Goal: Find specific page/section: Find specific page/section

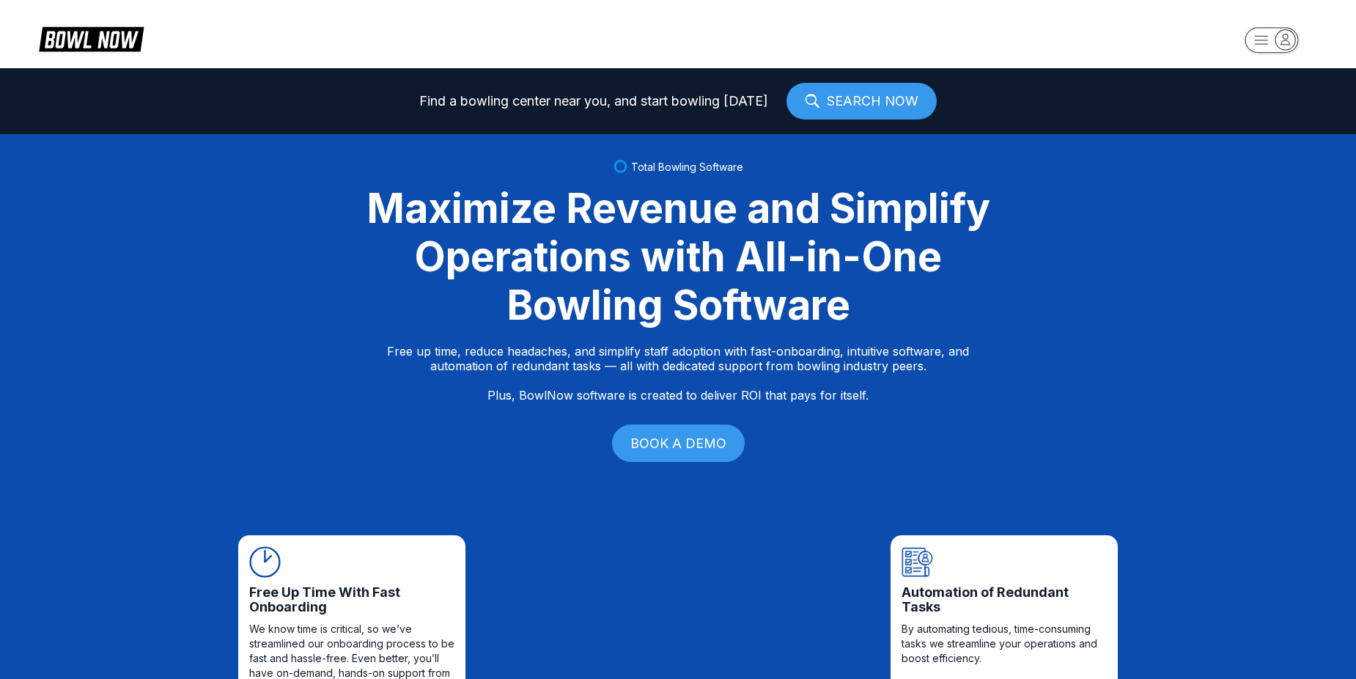
click at [1276, 42] on icon "button" at bounding box center [1286, 39] width 20 height 20
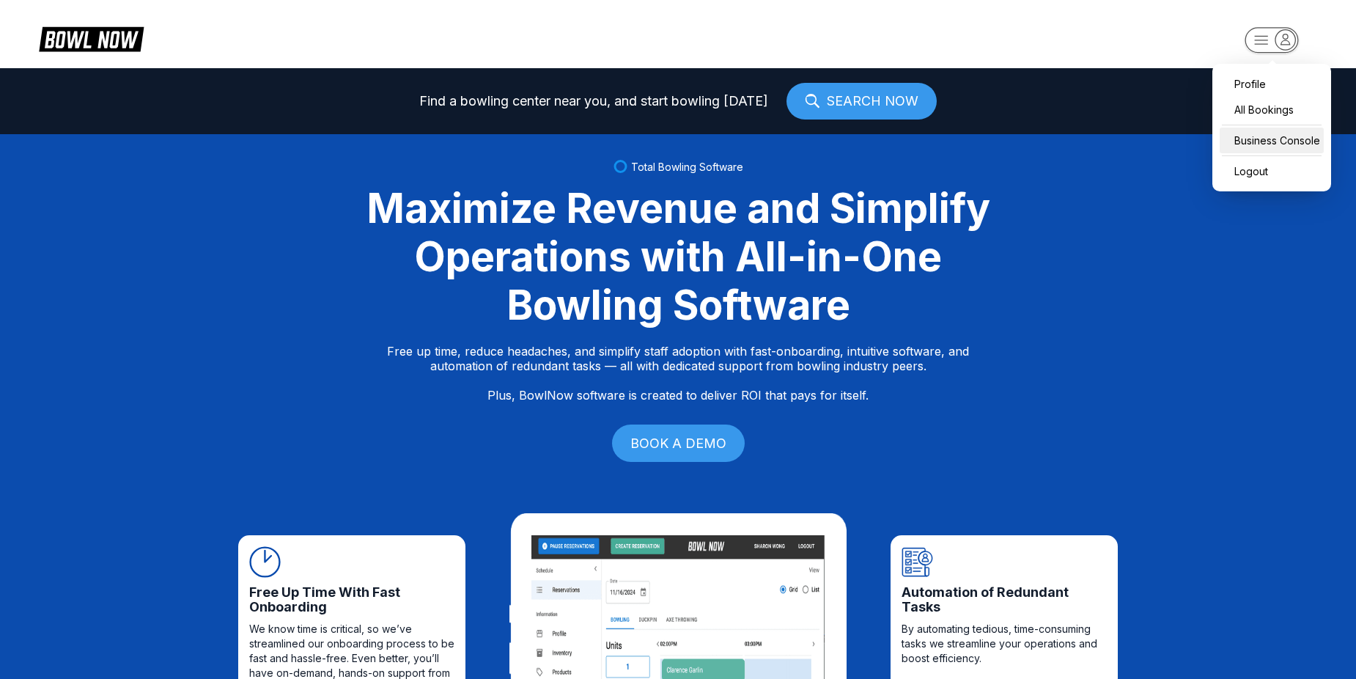
click at [1268, 131] on div "Business Console" at bounding box center [1272, 141] width 104 height 26
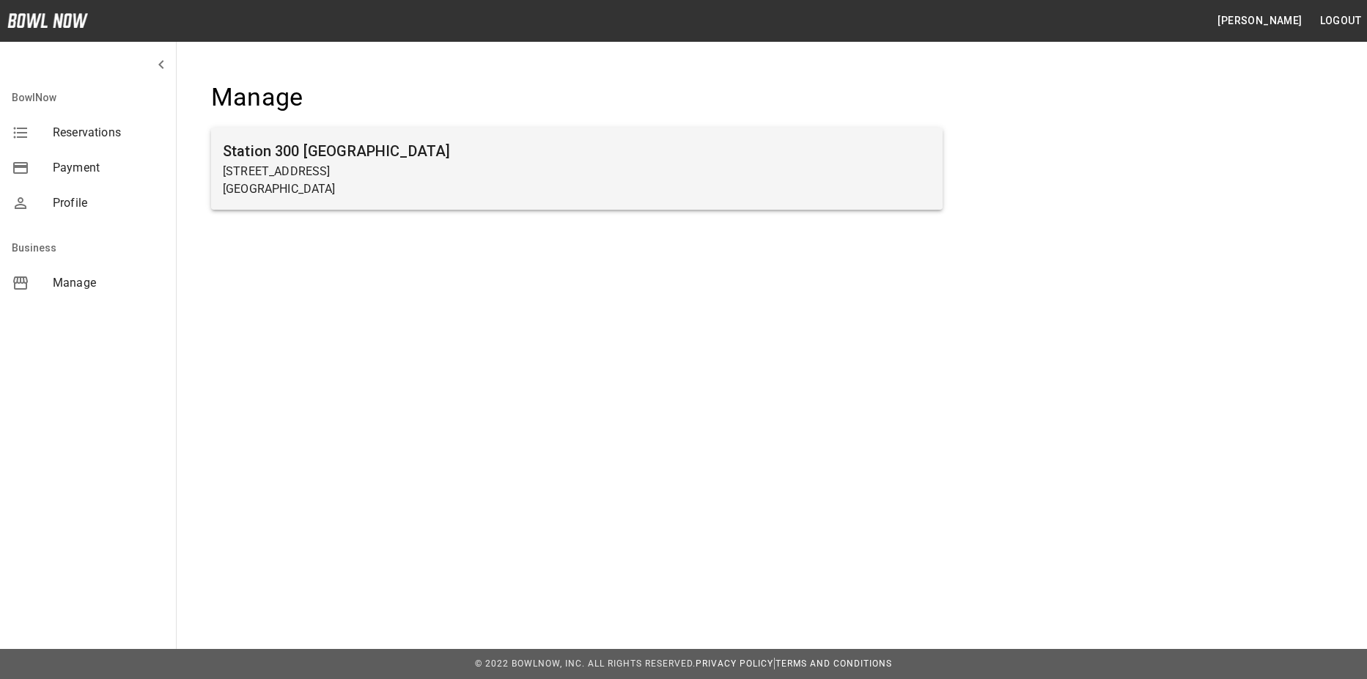
click at [532, 180] on p "Gainesville, GA 30504" at bounding box center [577, 189] width 708 height 18
click at [505, 157] on h6 "Station 300 Gainesville" at bounding box center [577, 150] width 708 height 23
click at [507, 161] on h6 "Station 300 Gainesville" at bounding box center [577, 150] width 708 height 23
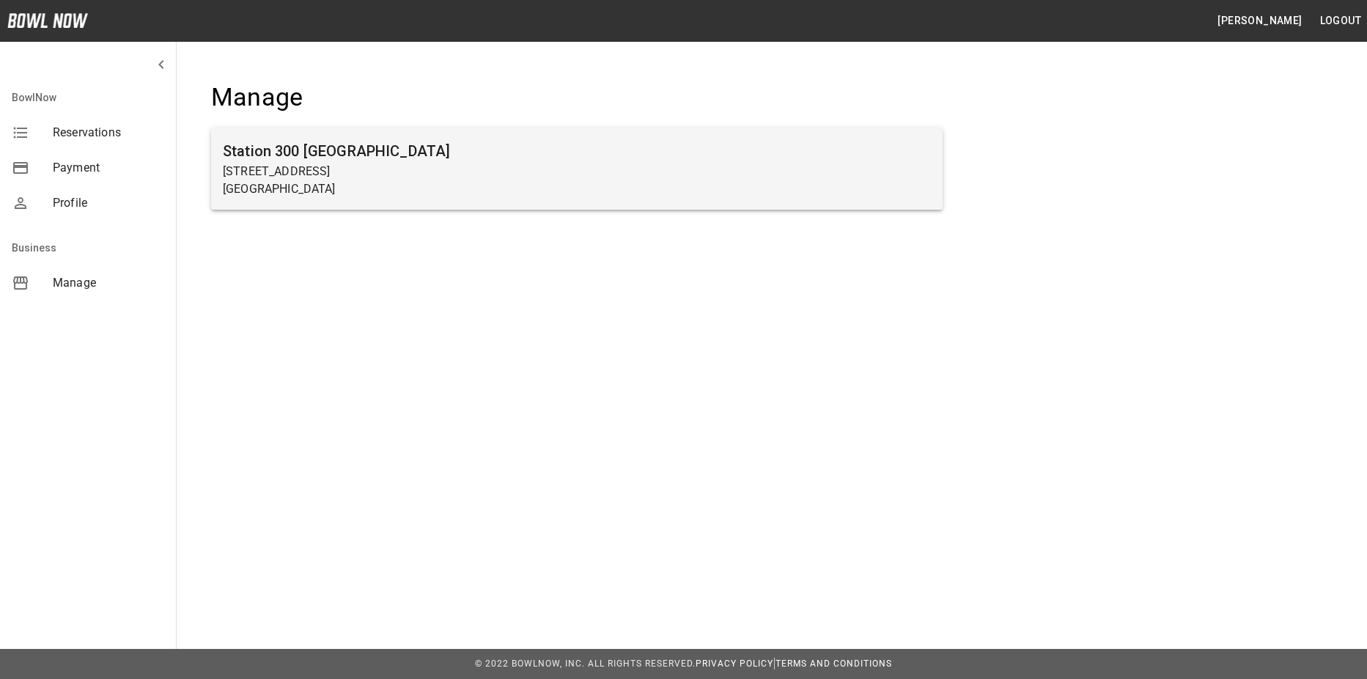
drag, startPoint x: 507, startPoint y: 161, endPoint x: 389, endPoint y: 195, distance: 123.0
click at [389, 195] on p "Gainesville, GA 30504" at bounding box center [577, 189] width 708 height 18
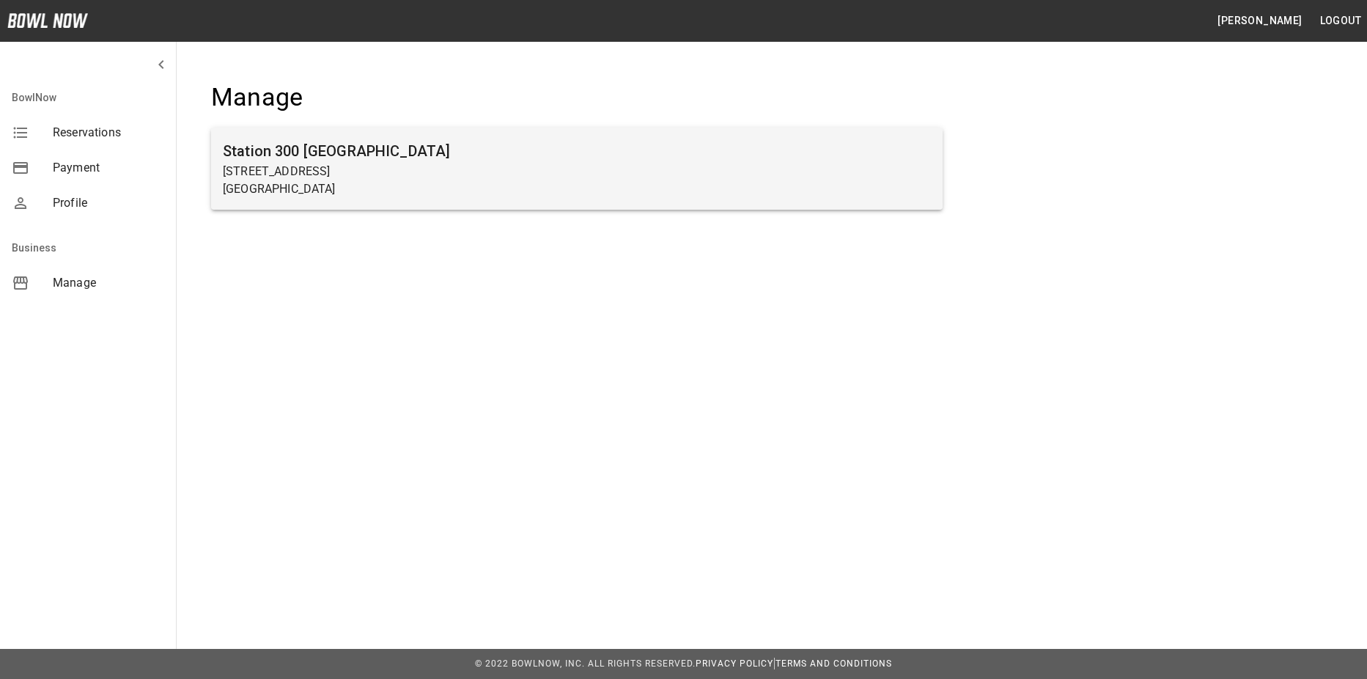
click at [650, 182] on p "Gainesville, GA 30504" at bounding box center [577, 189] width 708 height 18
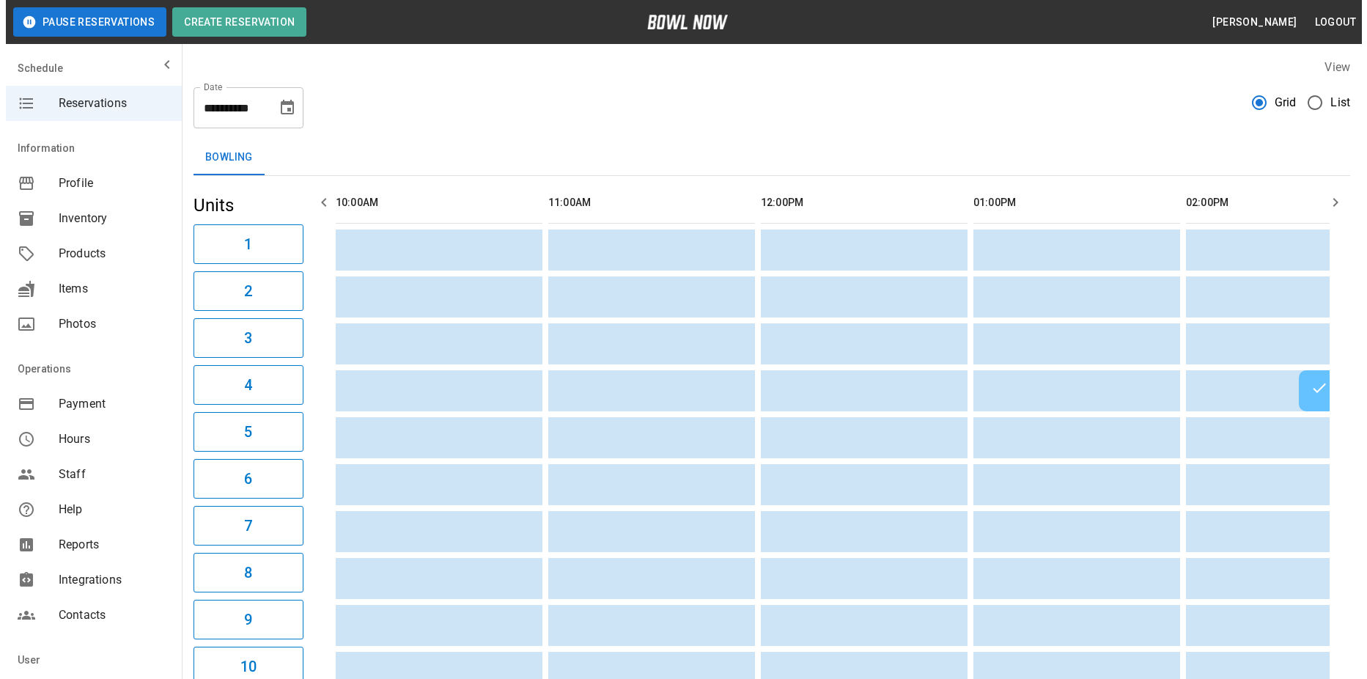
scroll to position [0, 1701]
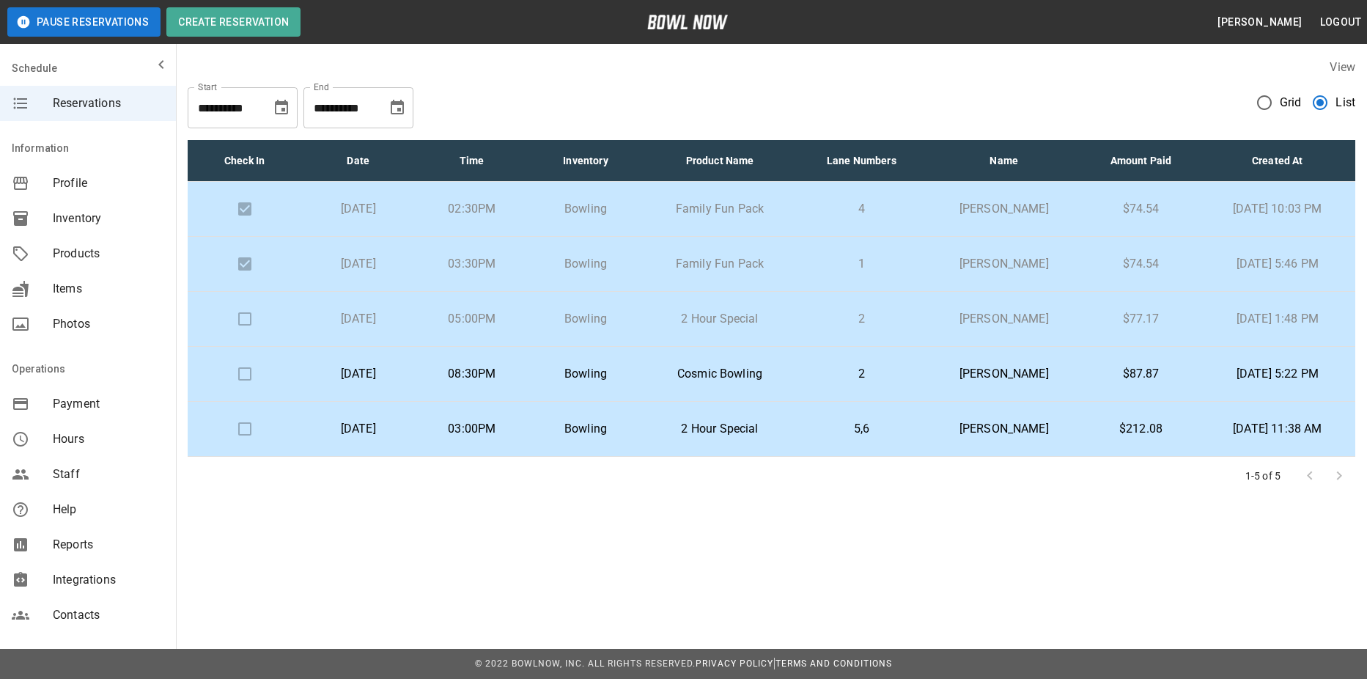
click at [853, 375] on p "2" at bounding box center [862, 374] width 106 height 18
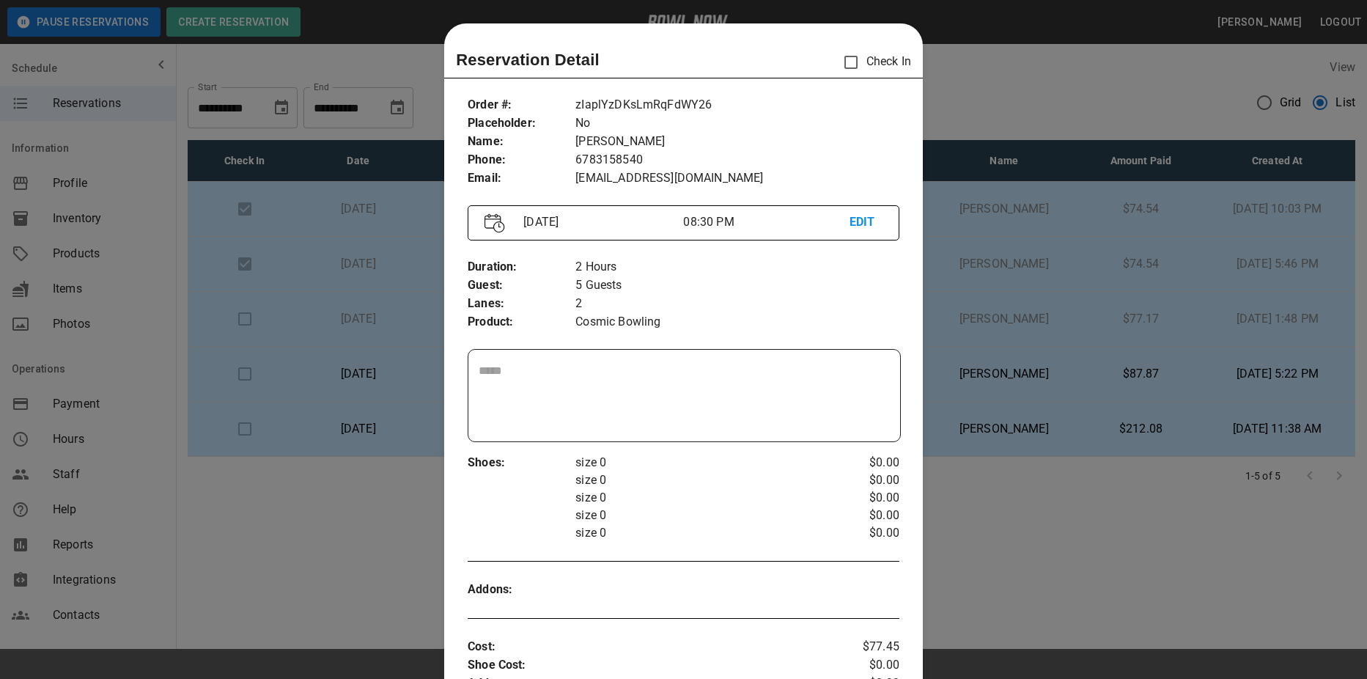
scroll to position [23, 0]
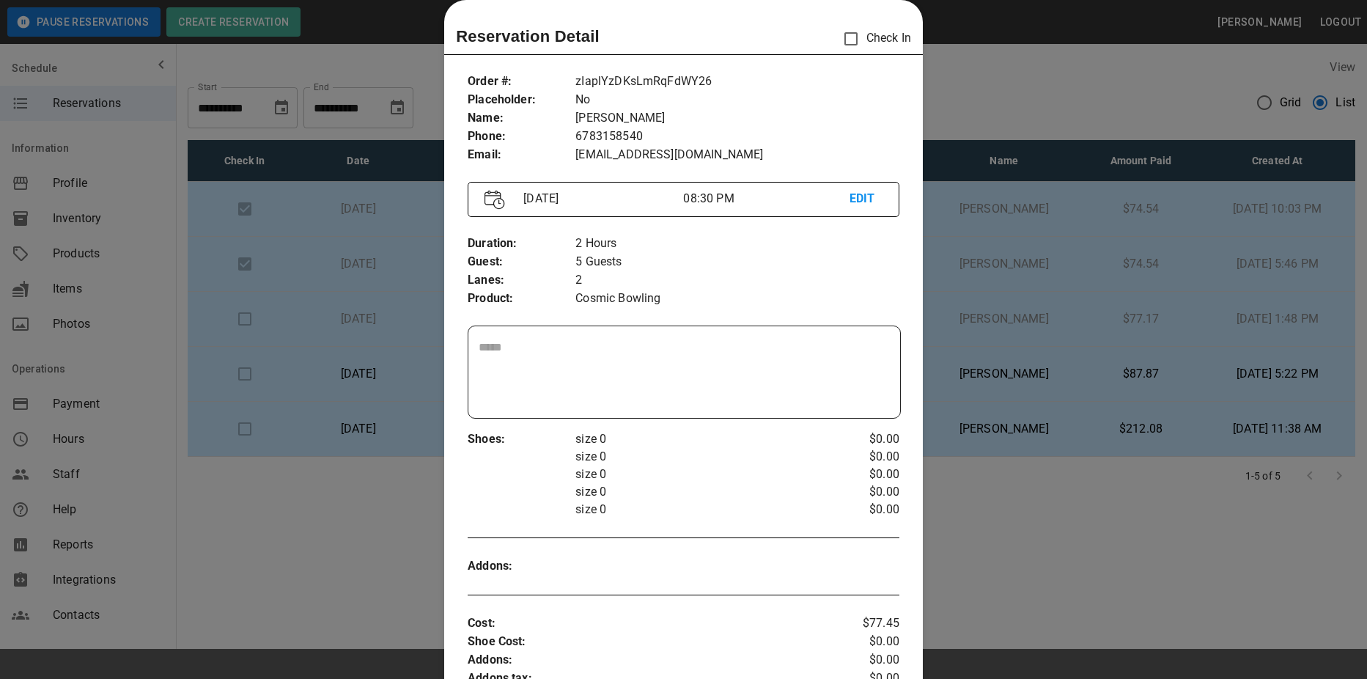
click at [361, 589] on div at bounding box center [683, 339] width 1367 height 679
